Goal: Information Seeking & Learning: Check status

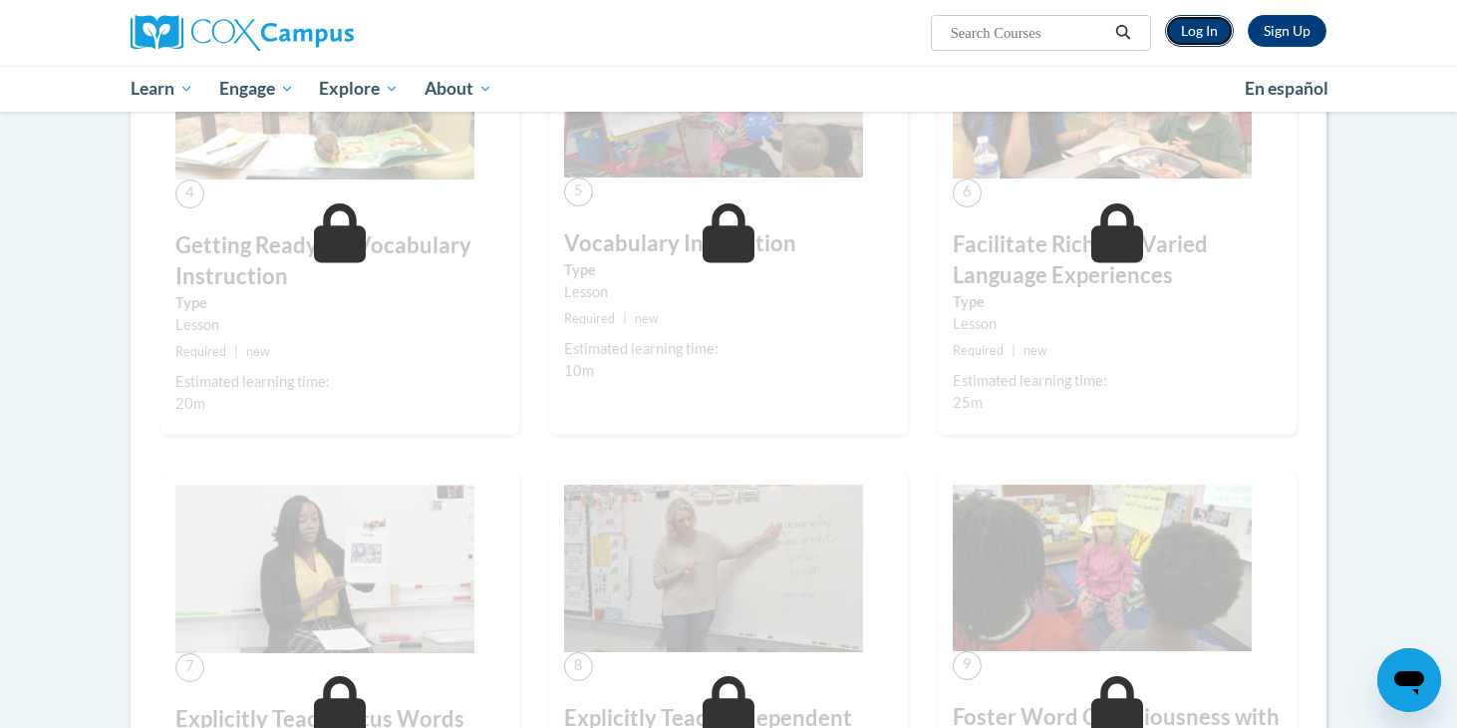
click at [1188, 27] on link "Log In" at bounding box center [1199, 31] width 69 height 32
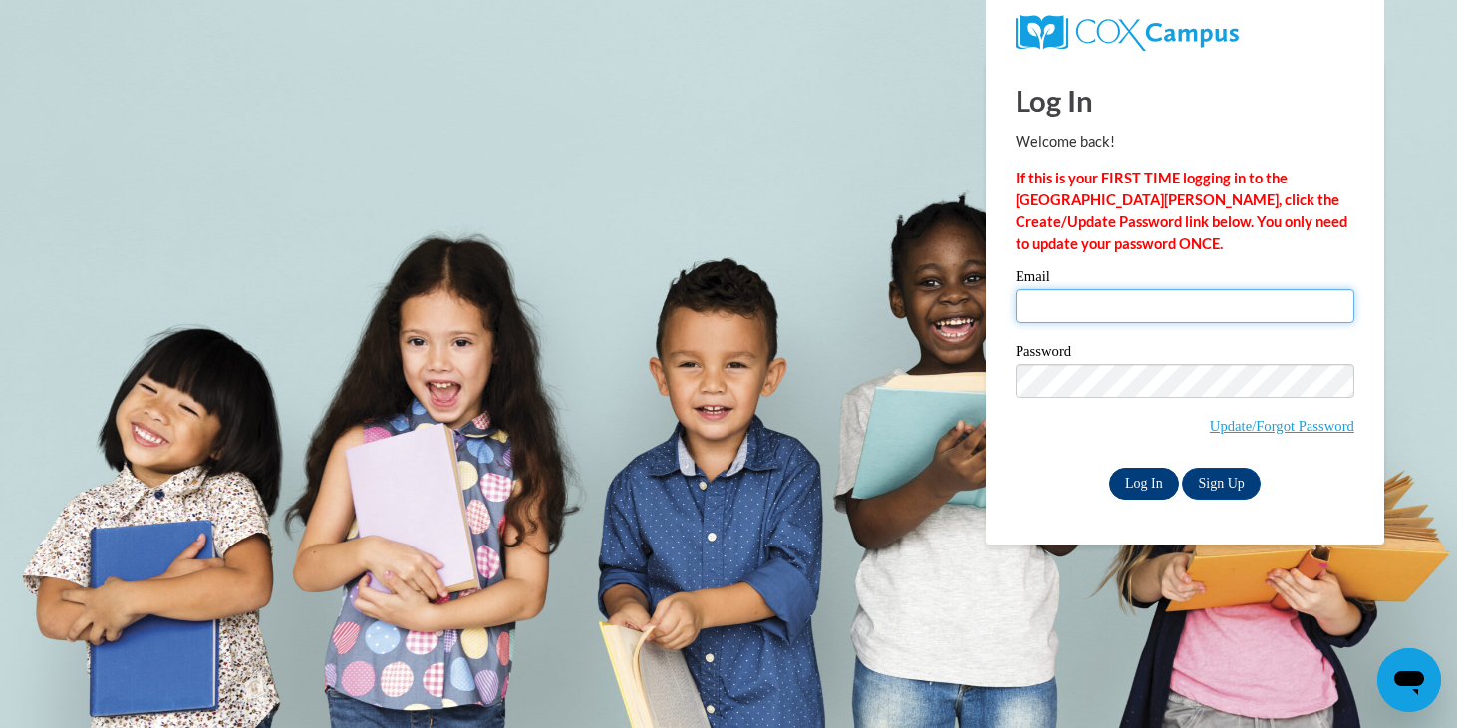
type input "adelinegohcf@hotmail.com"
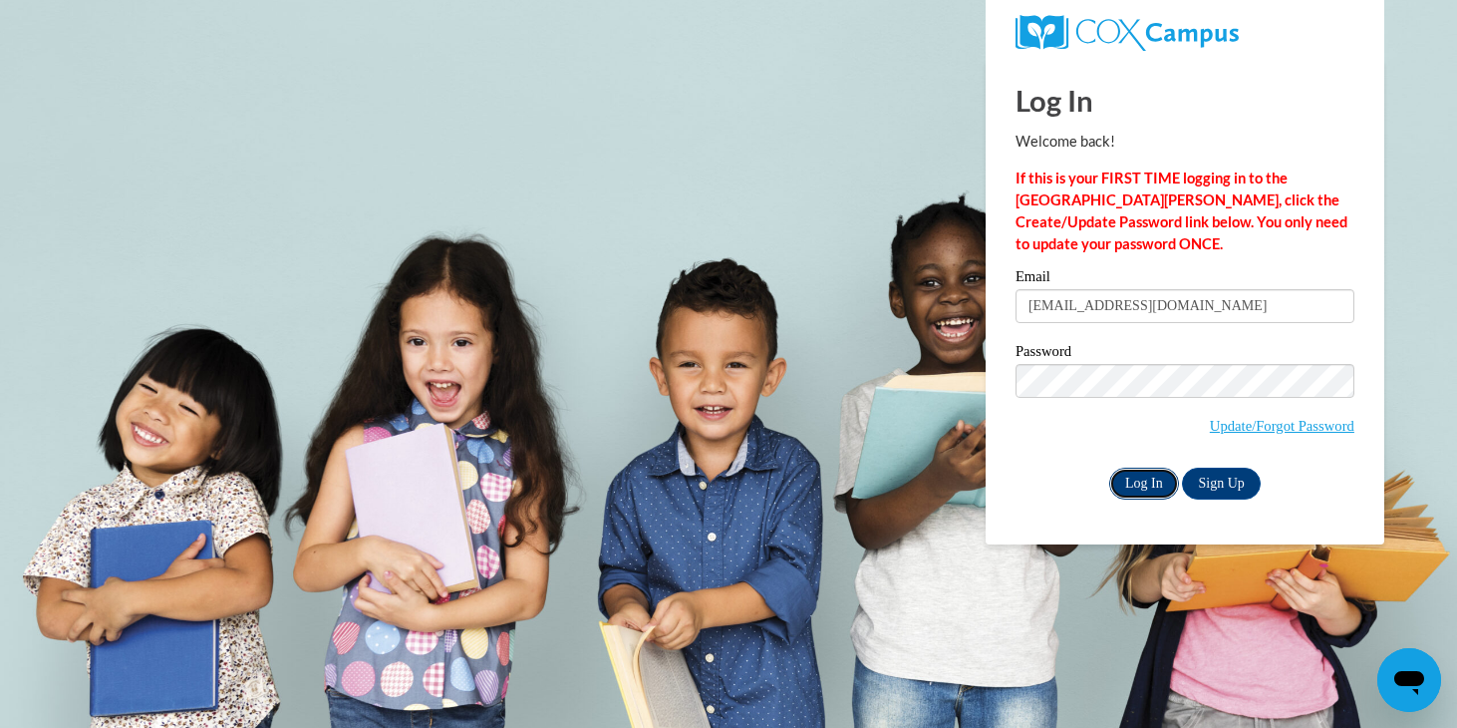
click at [1135, 487] on input "Log In" at bounding box center [1144, 483] width 70 height 32
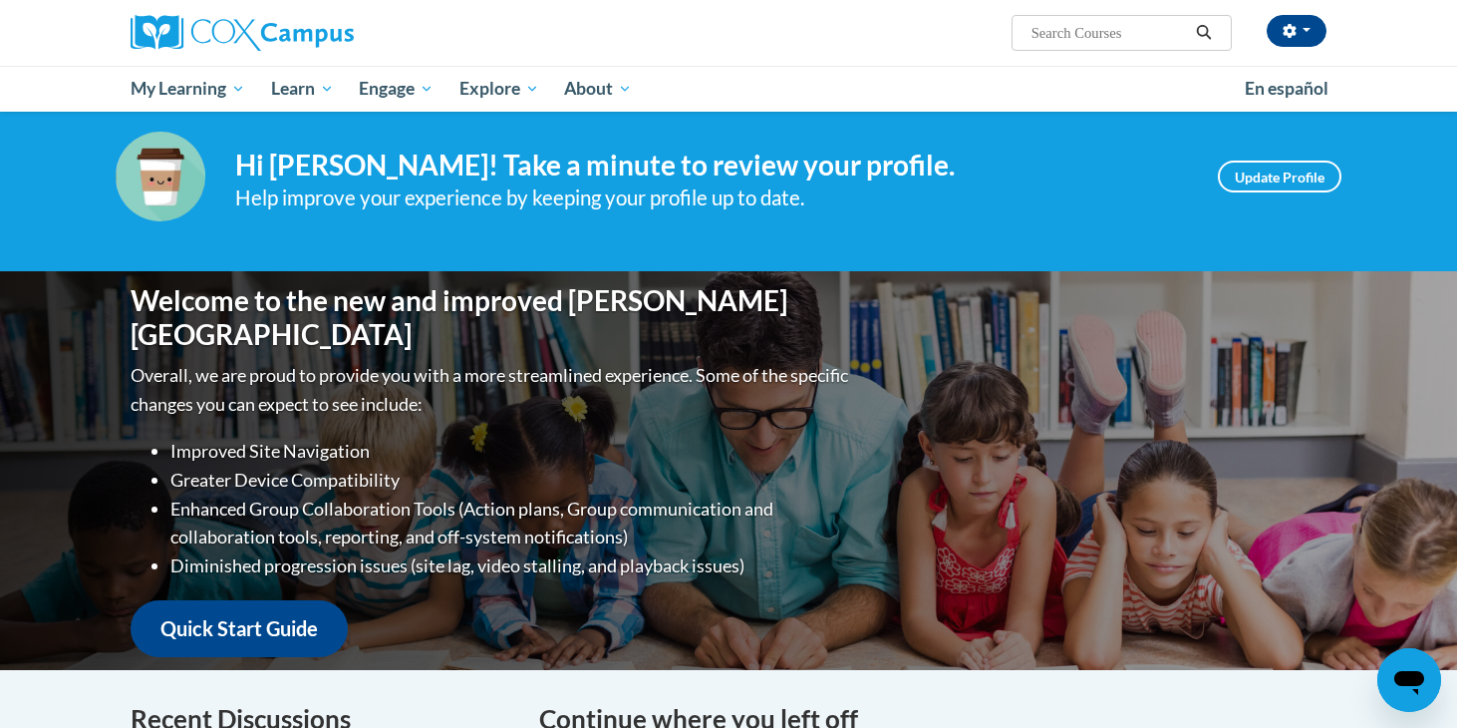
scroll to position [32, 0]
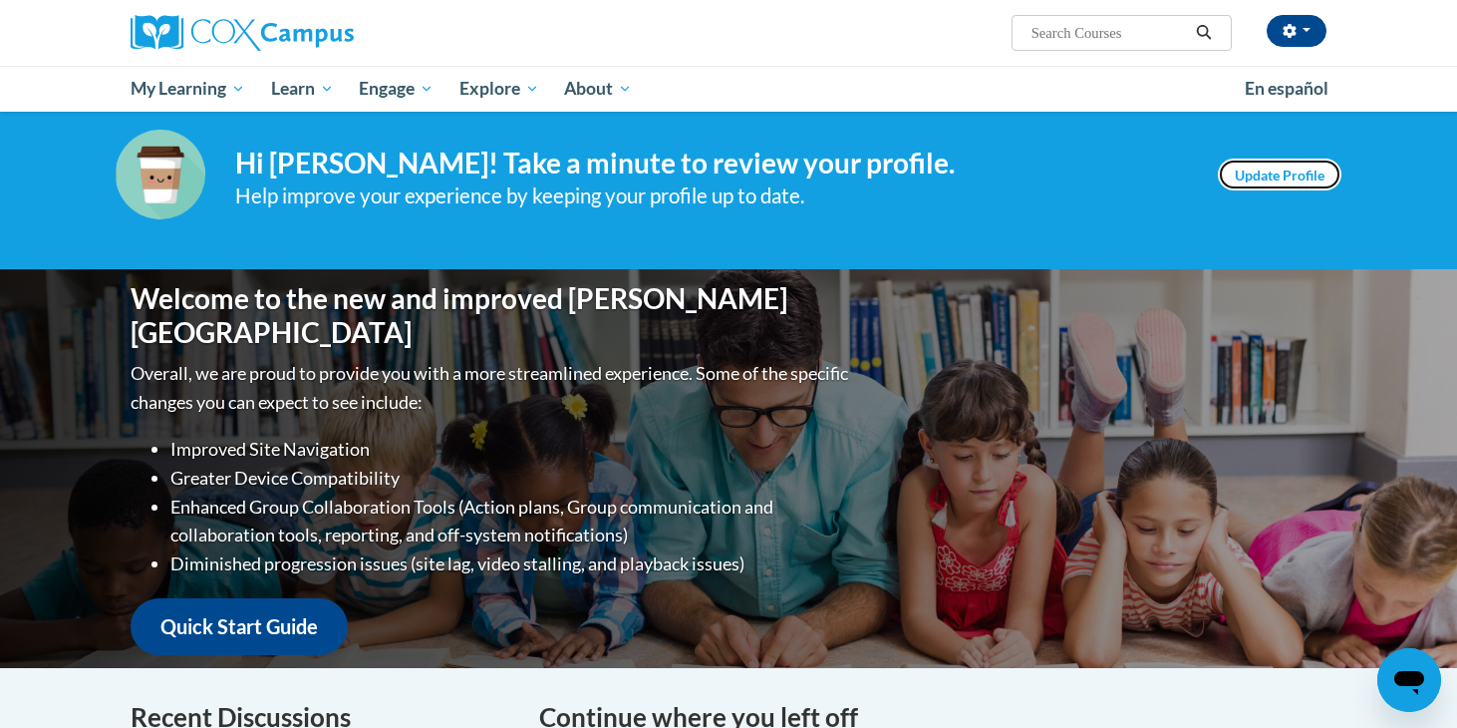
click at [1299, 160] on link "Update Profile" at bounding box center [1280, 174] width 124 height 32
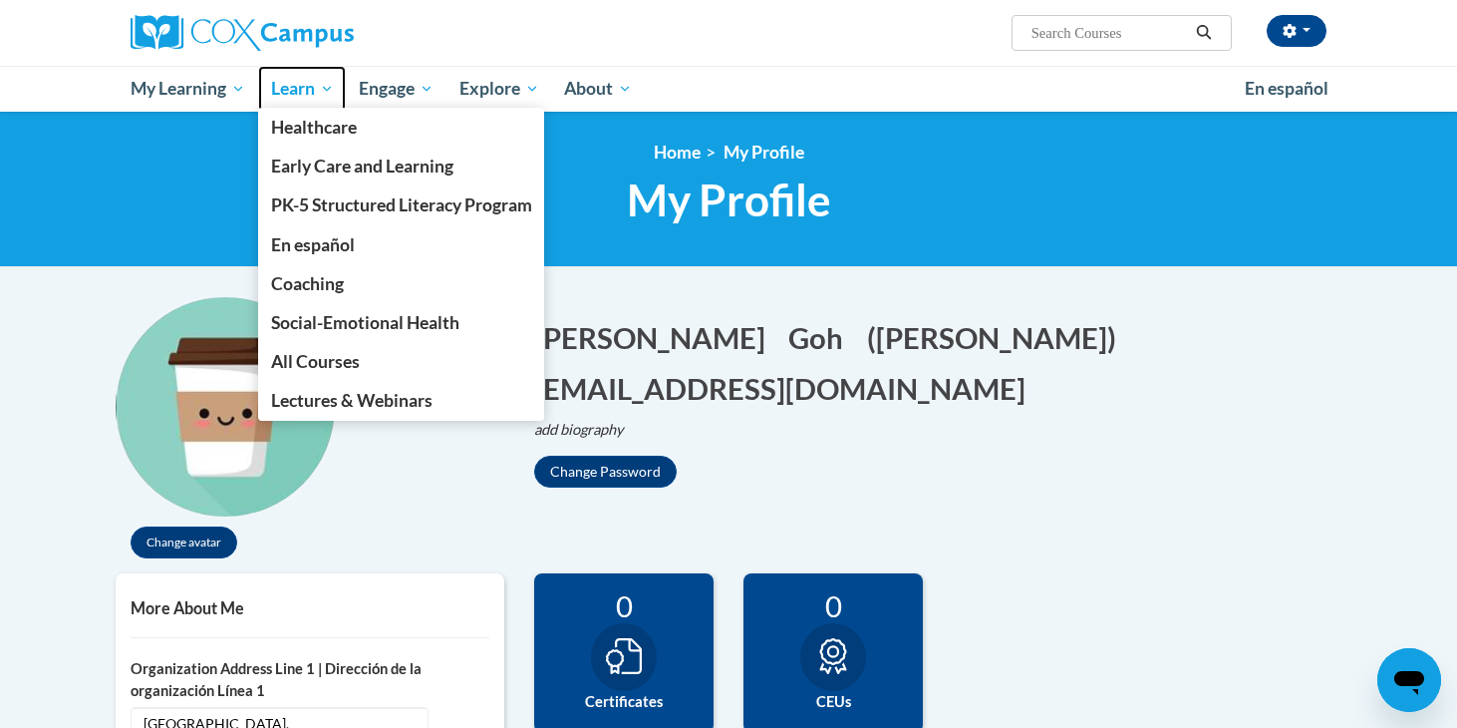
click at [304, 86] on span "Learn" at bounding box center [302, 89] width 63 height 24
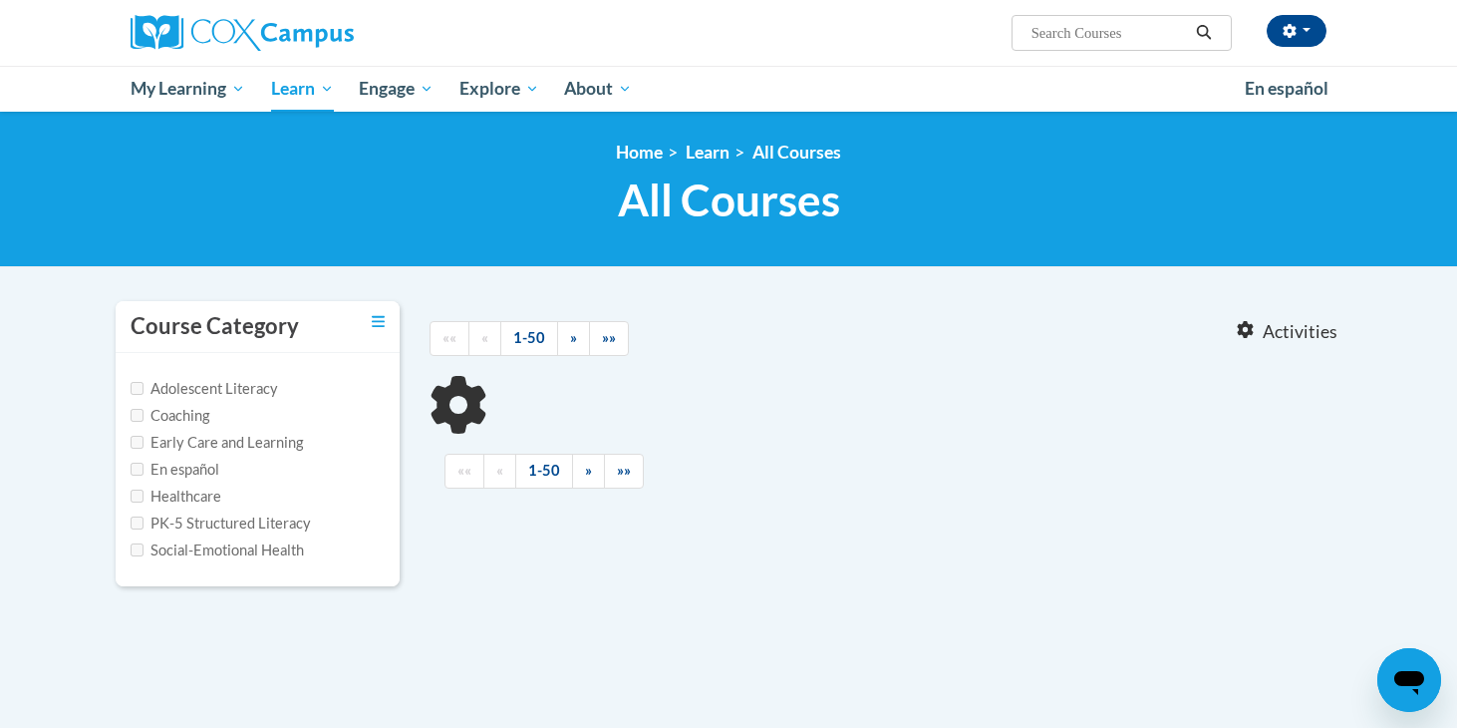
click at [1066, 39] on input "Search..." at bounding box center [1108, 33] width 159 height 24
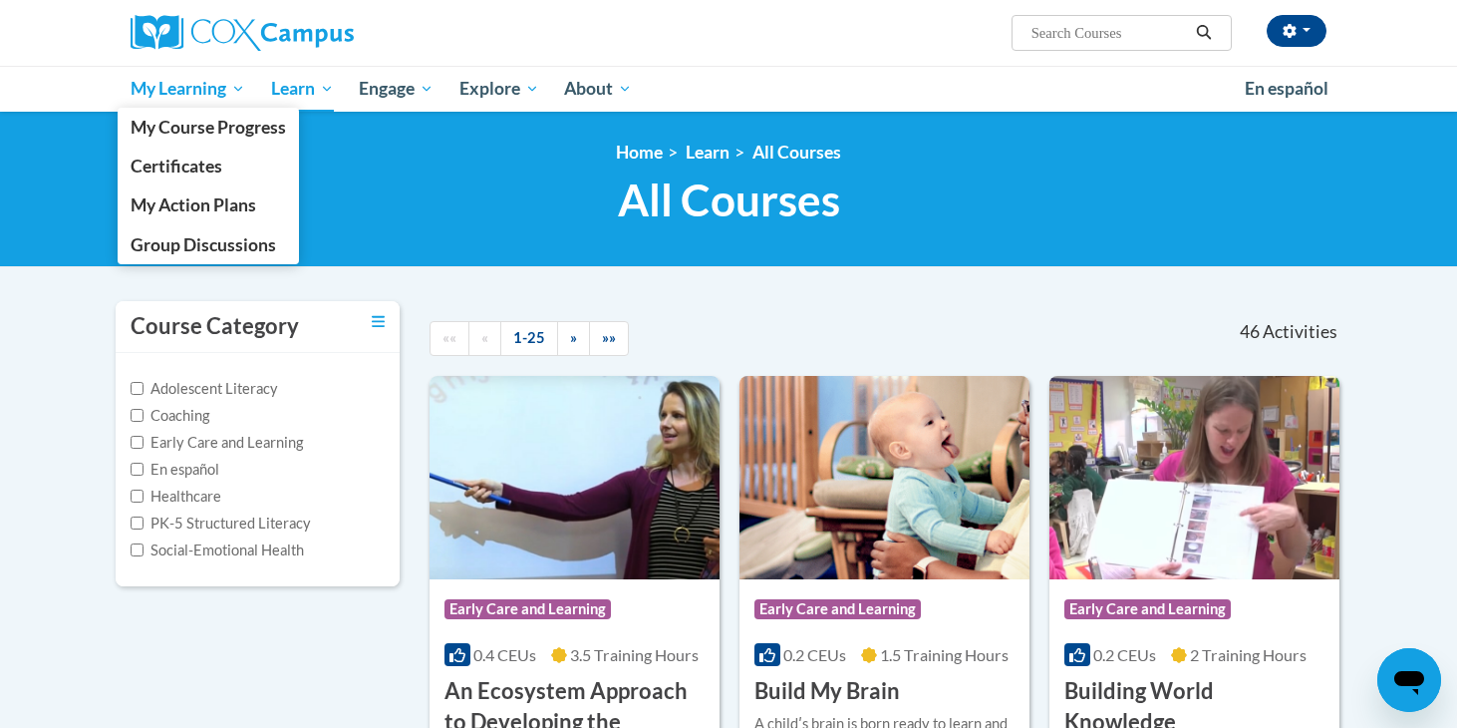
click at [178, 103] on link "My Learning" at bounding box center [188, 89] width 141 height 46
click at [174, 131] on span "My Course Progress" at bounding box center [208, 127] width 155 height 21
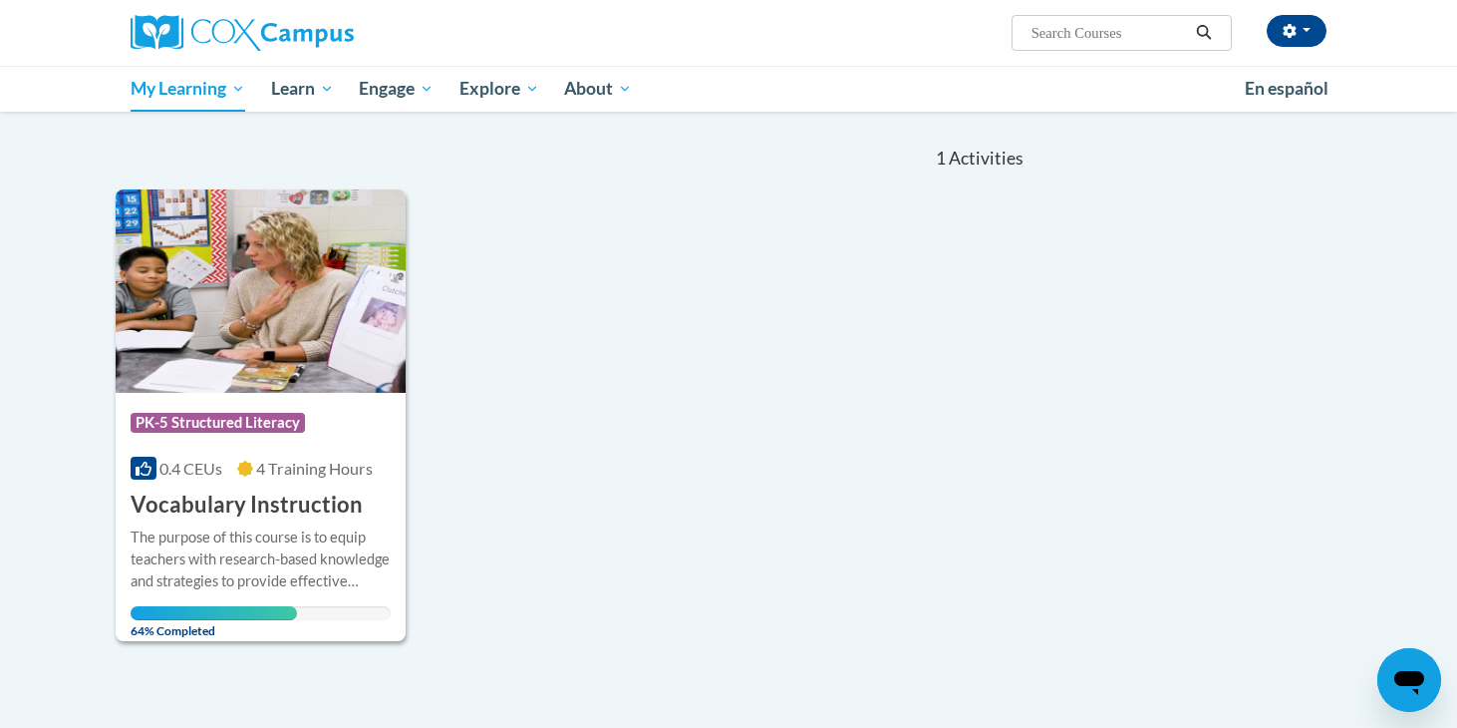
scroll to position [179, 0]
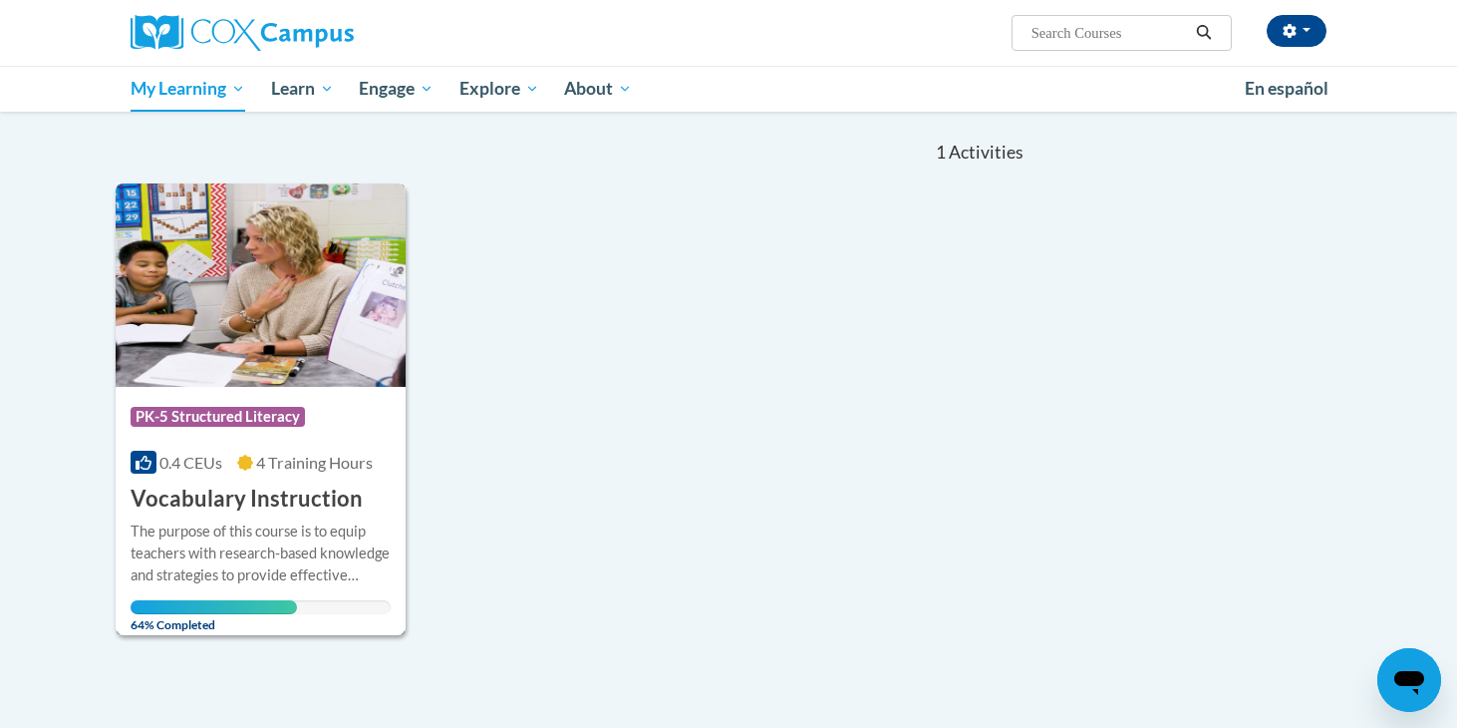
click at [332, 423] on div "Course Category: PK-5 Structured Literacy" at bounding box center [261, 419] width 260 height 45
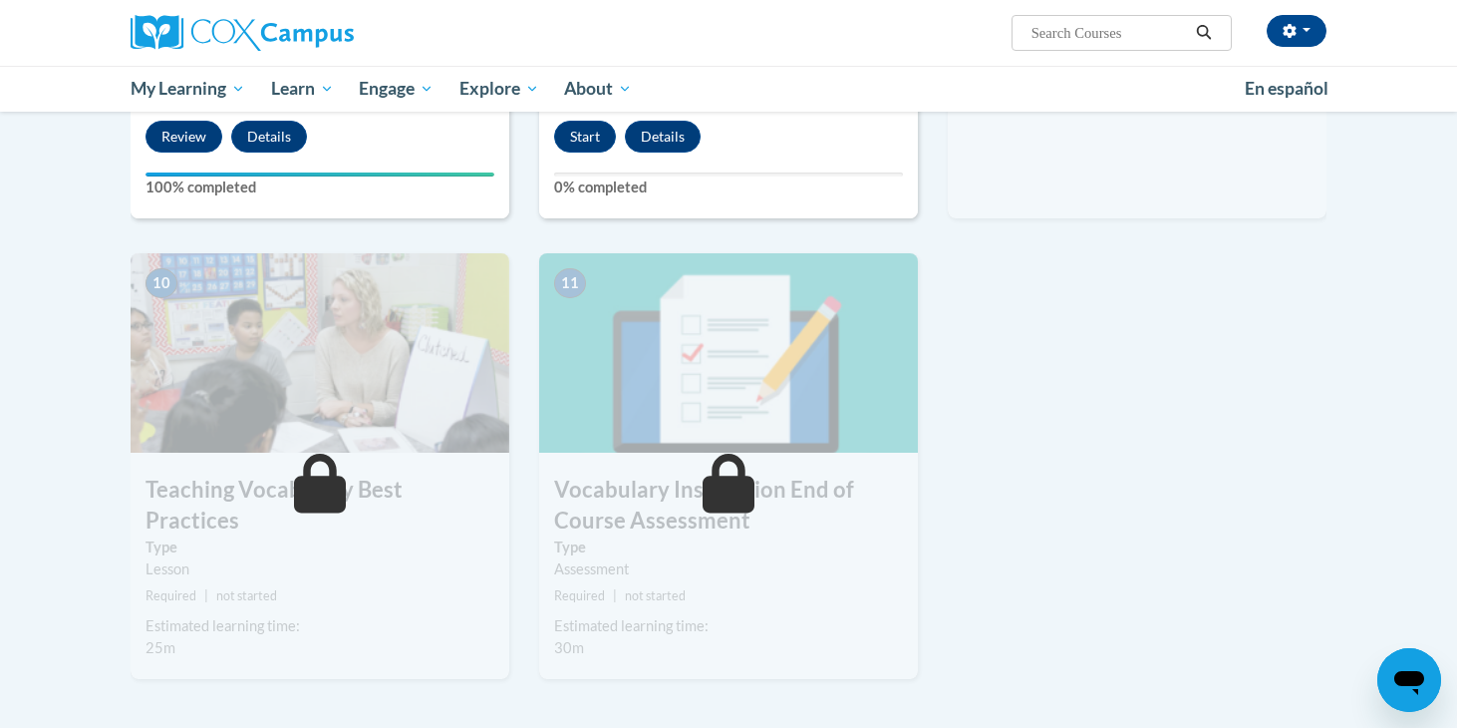
scroll to position [1922, 0]
